Goal: Information Seeking & Learning: Learn about a topic

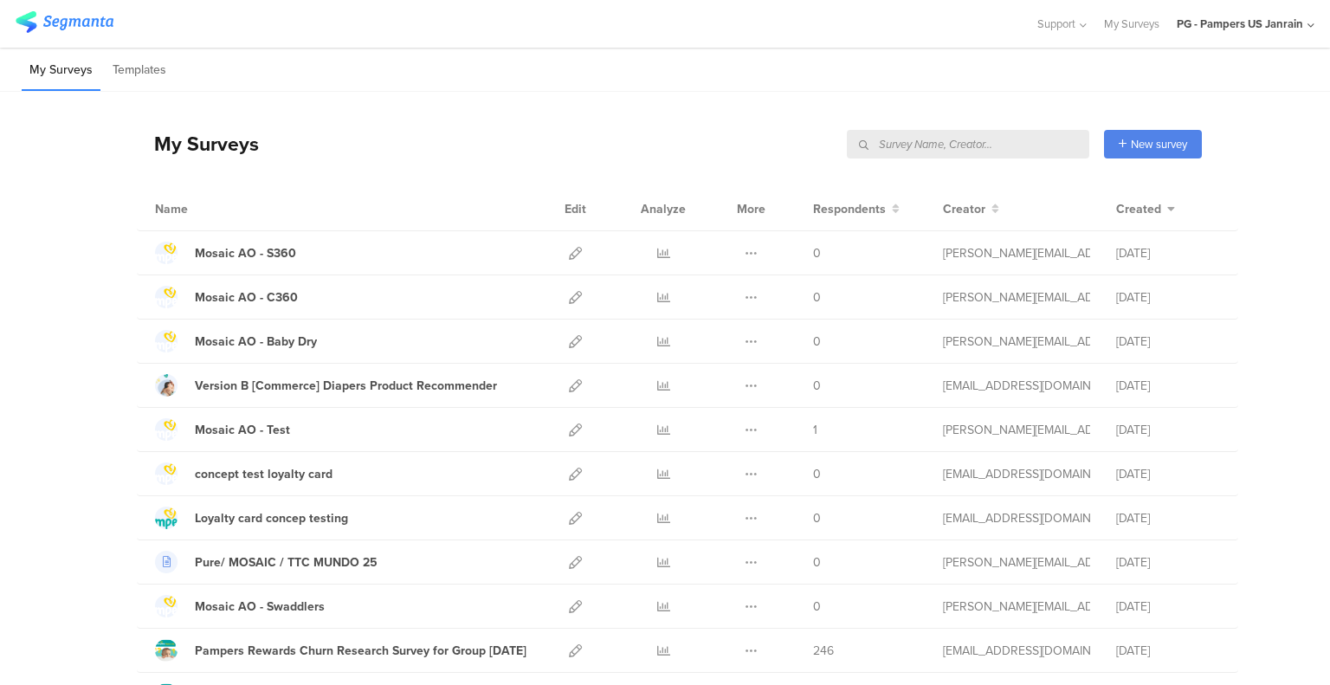
click at [984, 145] on input "text" at bounding box center [968, 144] width 242 height 29
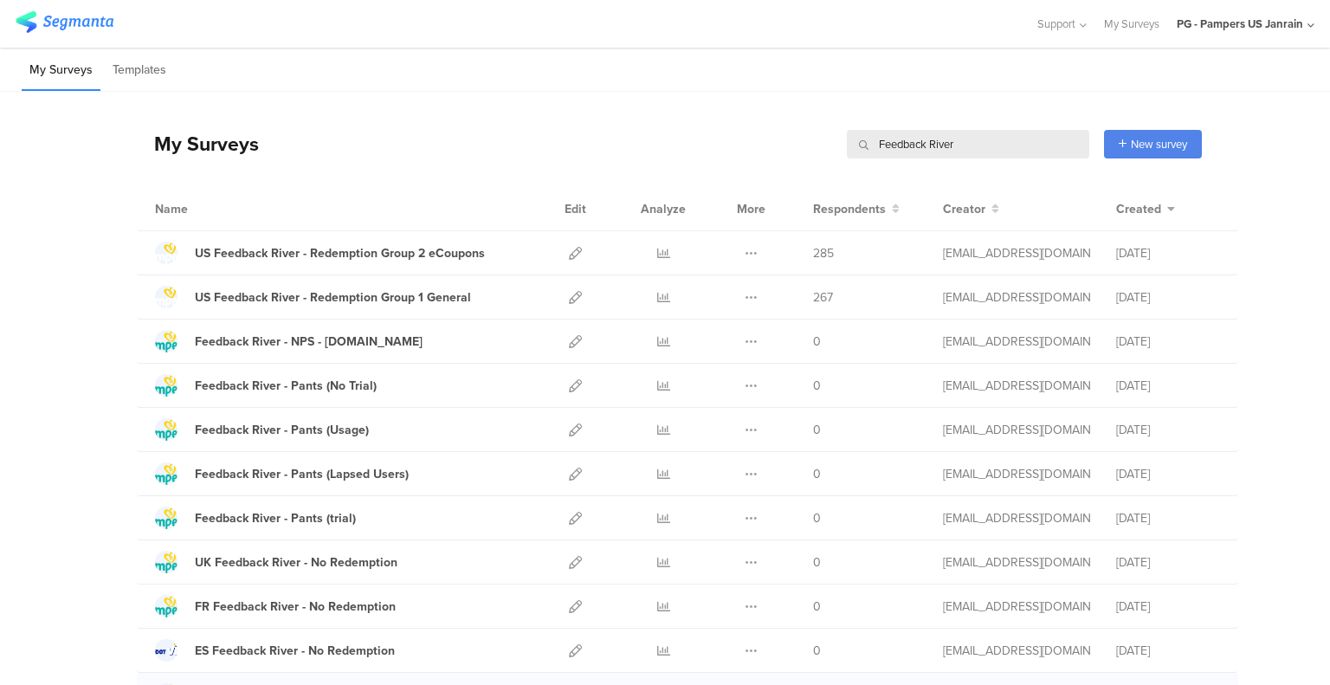
type input "Feedback River"
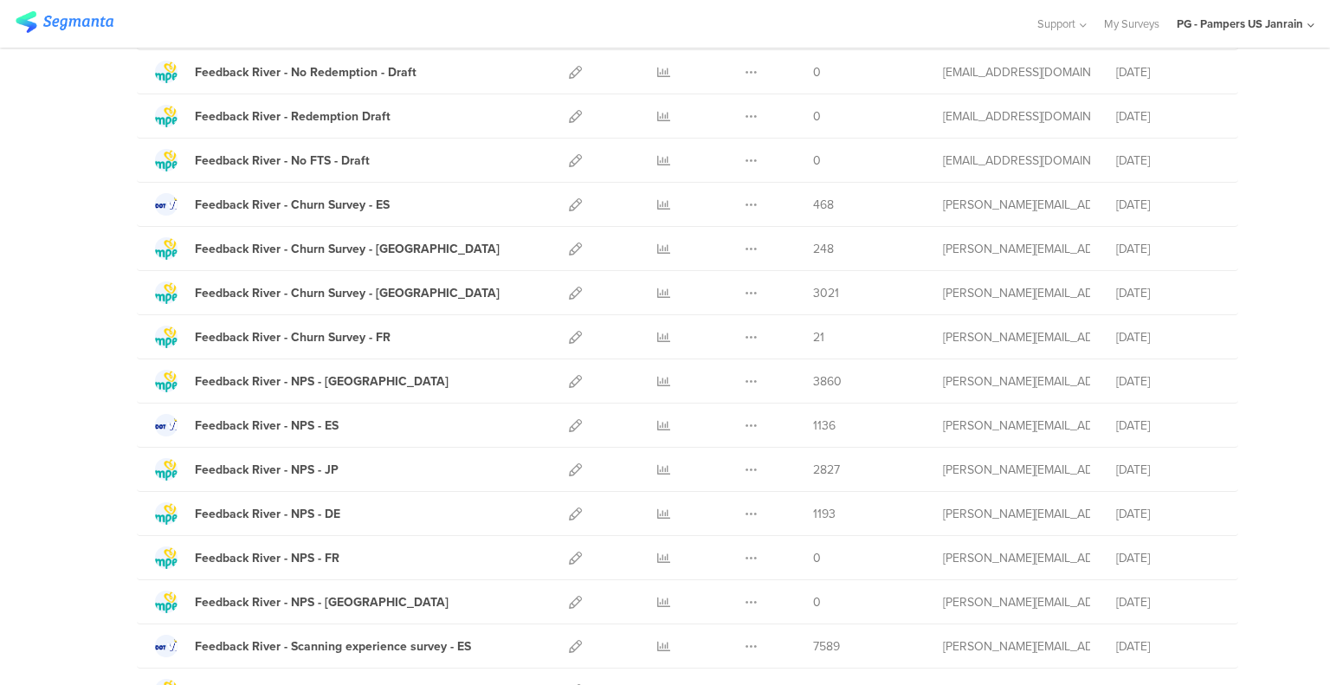
scroll to position [1288, 0]
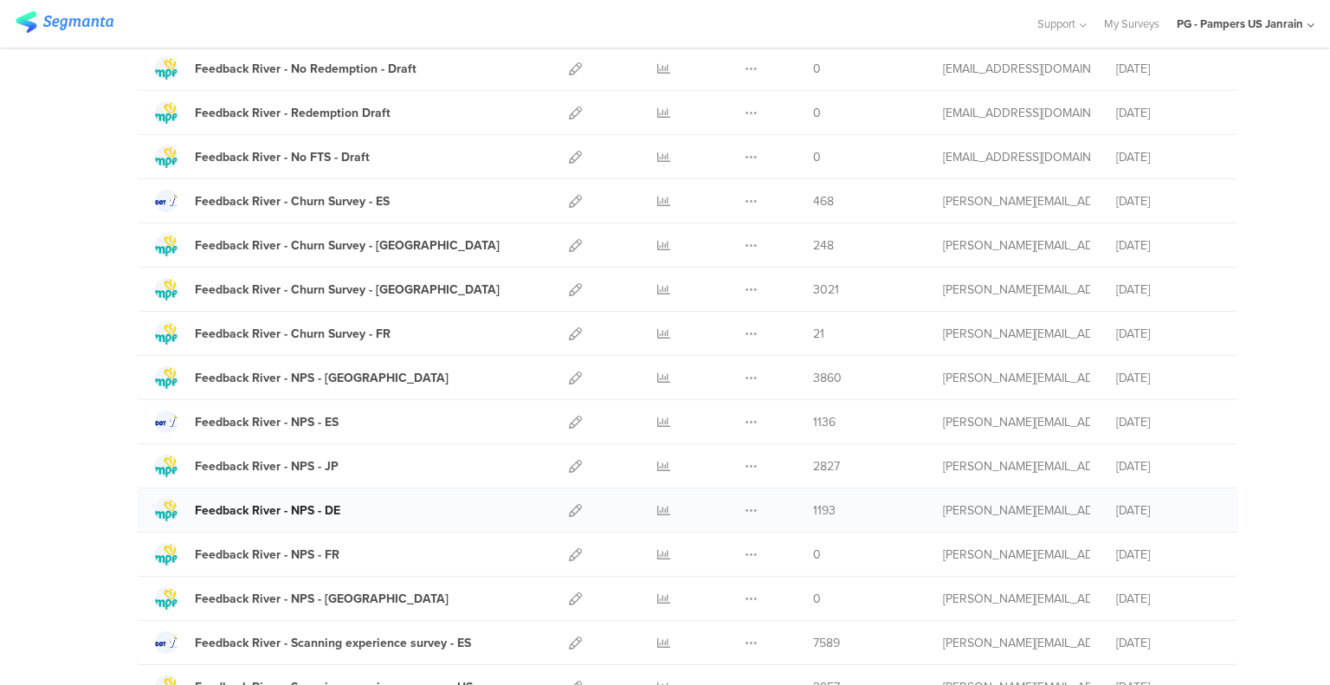
click at [291, 499] on link "Feedback River - NPS - DE" at bounding box center [247, 510] width 185 height 23
click at [657, 504] on icon at bounding box center [663, 510] width 13 height 13
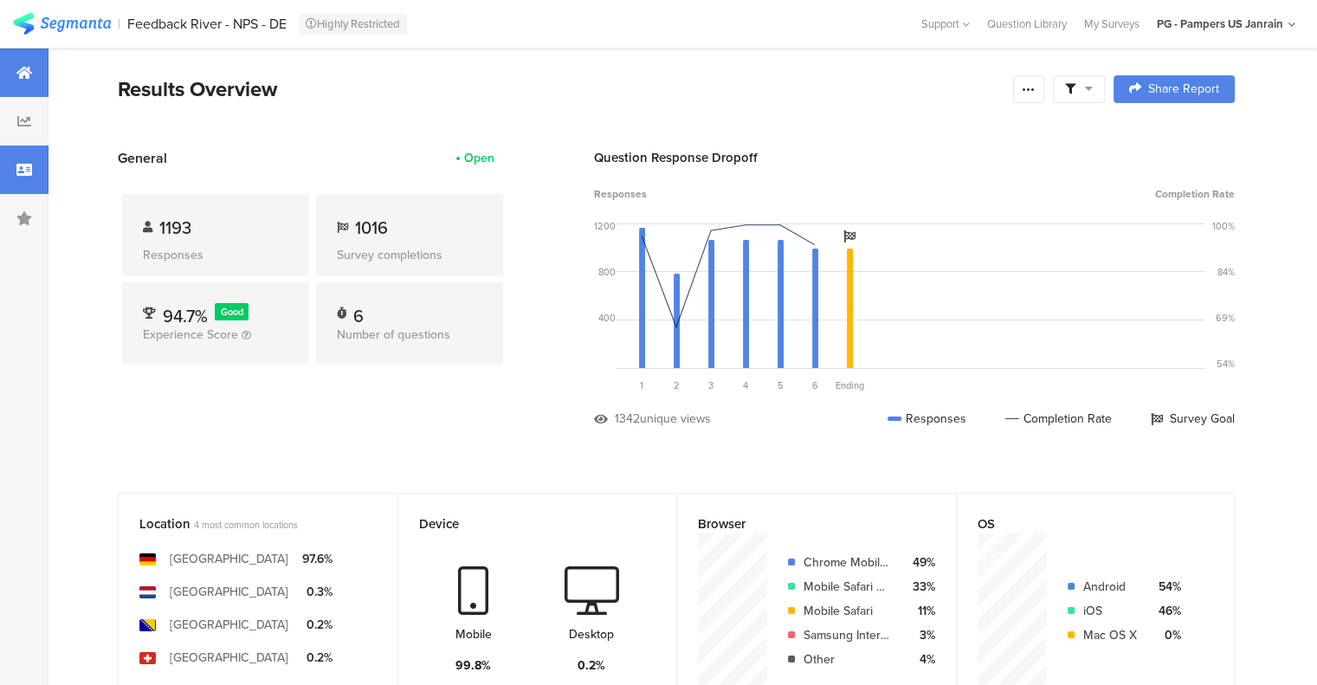
click at [19, 161] on div at bounding box center [24, 169] width 48 height 48
